Goal: Information Seeking & Learning: Find specific fact

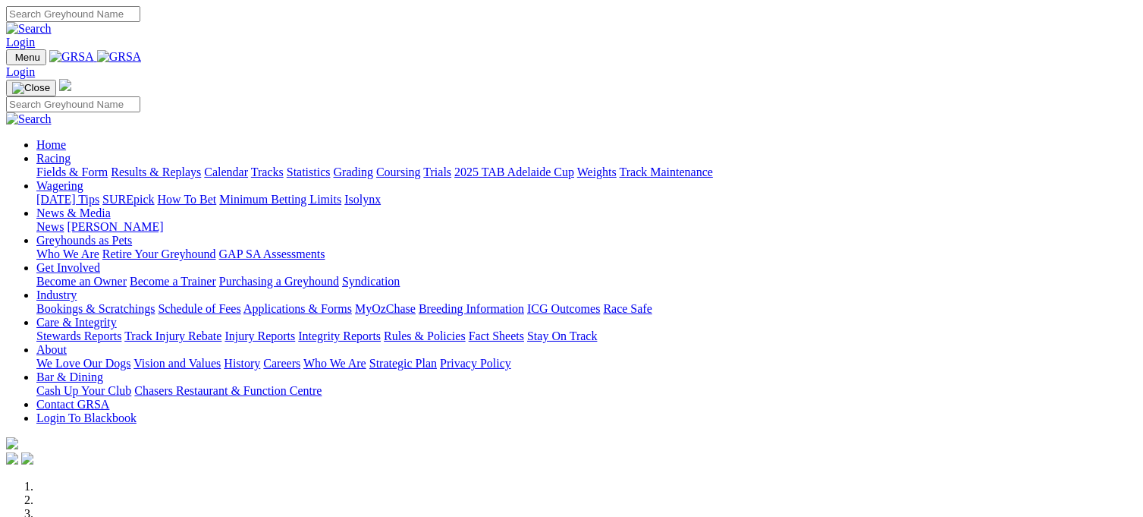
click at [201, 165] on link "Results & Replays" at bounding box center [156, 171] width 90 height 13
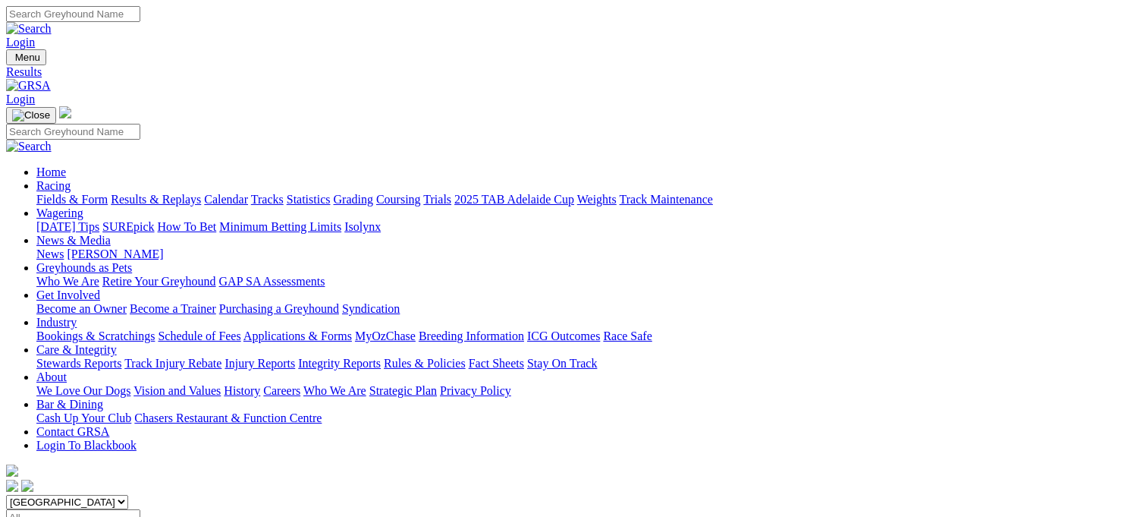
click at [331, 193] on link "Statistics" at bounding box center [309, 199] width 44 height 13
click at [140, 13] on input "Search" at bounding box center [73, 14] width 134 height 16
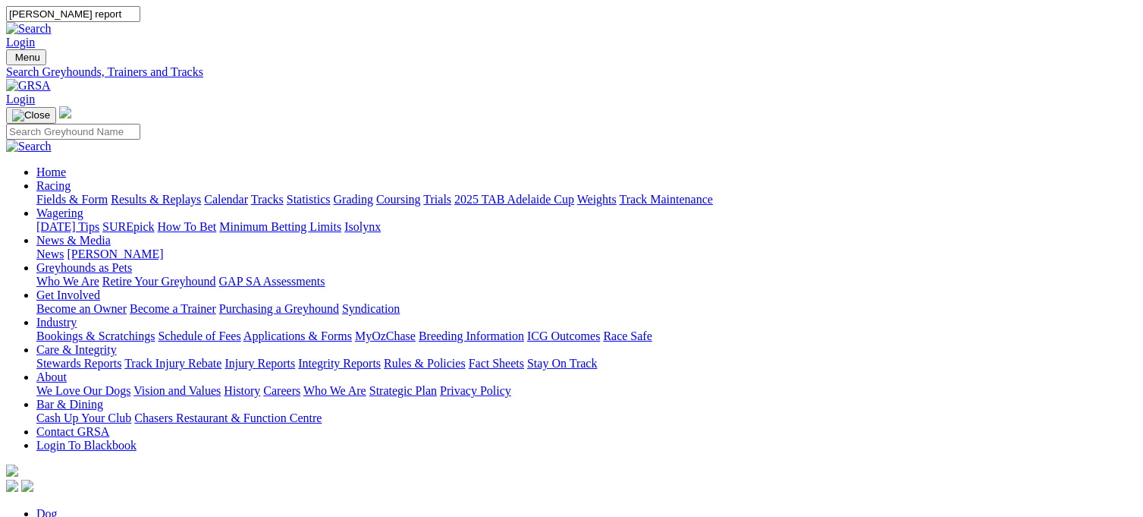
type input "steward report"
click at [52, 22] on link at bounding box center [29, 28] width 46 height 13
type input "s"
type input "celtic goddess"
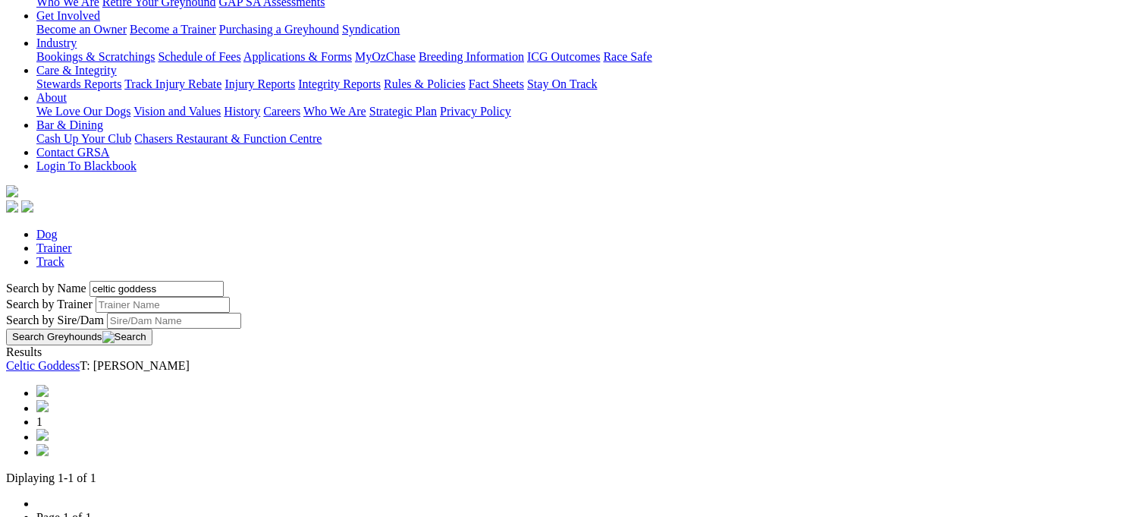
scroll to position [325, 0]
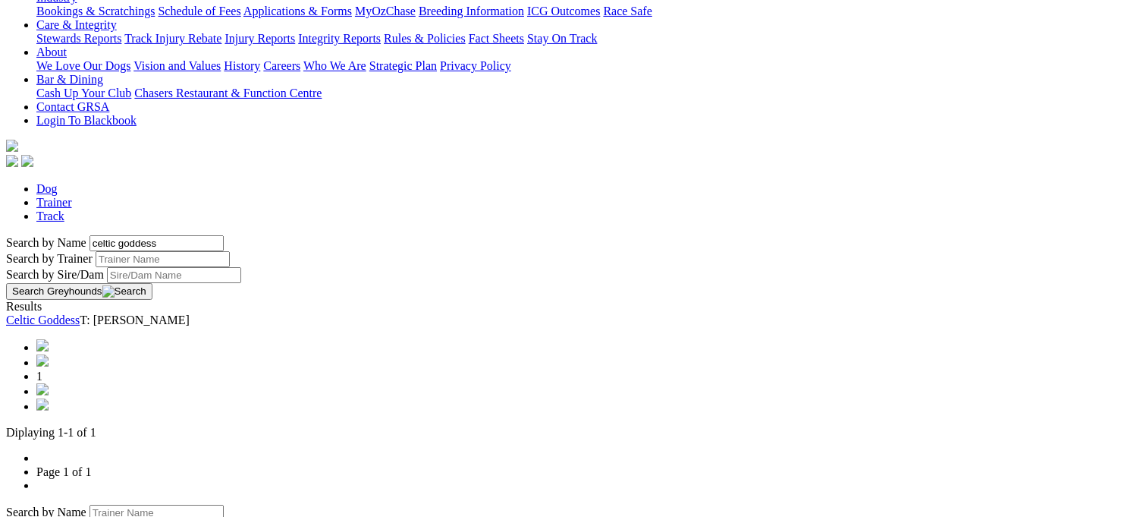
click at [80, 313] on link "Celtic Goddess" at bounding box center [43, 319] width 74 height 13
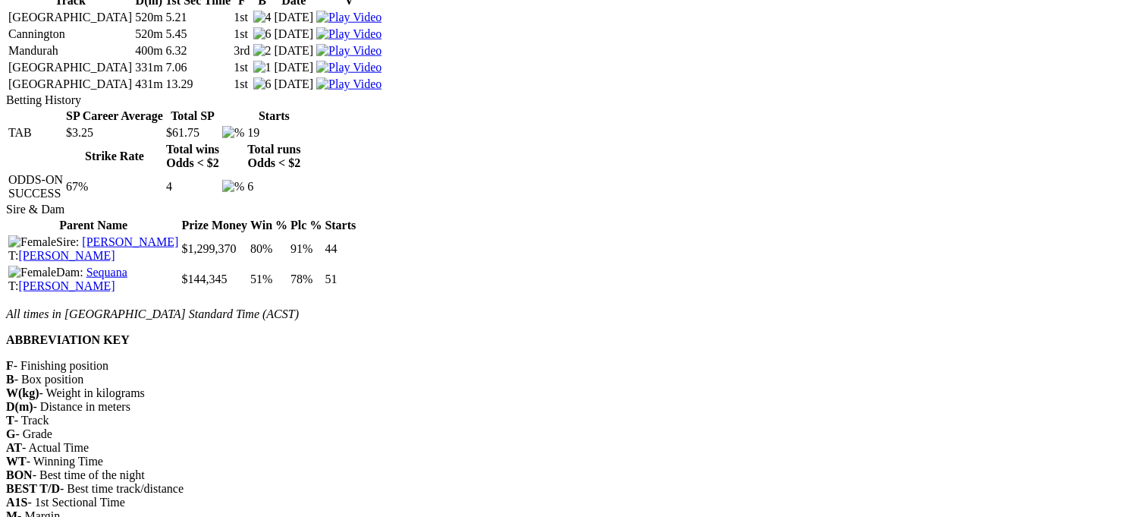
scroll to position [1598, 0]
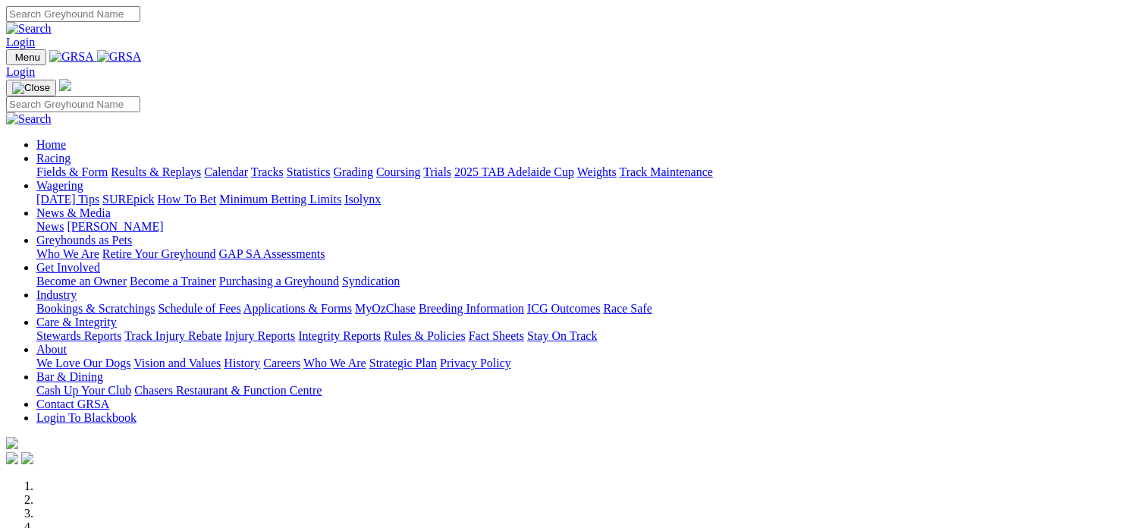
click at [117, 316] on link "Care & Integrity" at bounding box center [76, 322] width 80 height 13
click at [121, 329] on link "Stewards Reports" at bounding box center [78, 335] width 85 height 13
